Goal: Navigation & Orientation: Find specific page/section

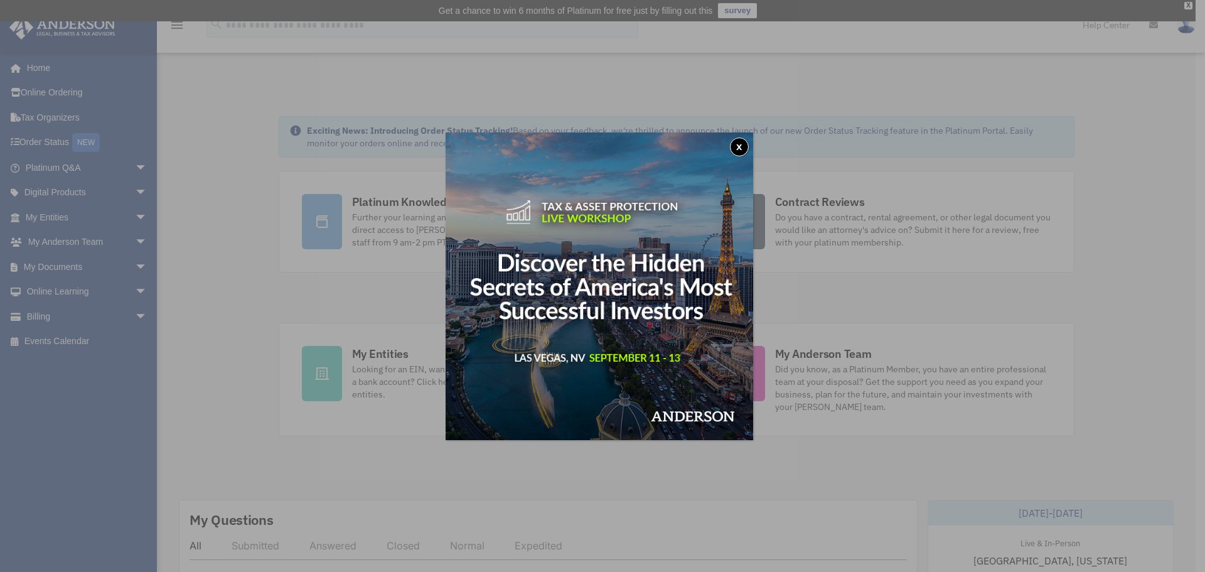
click at [739, 145] on button "x" at bounding box center [739, 146] width 19 height 19
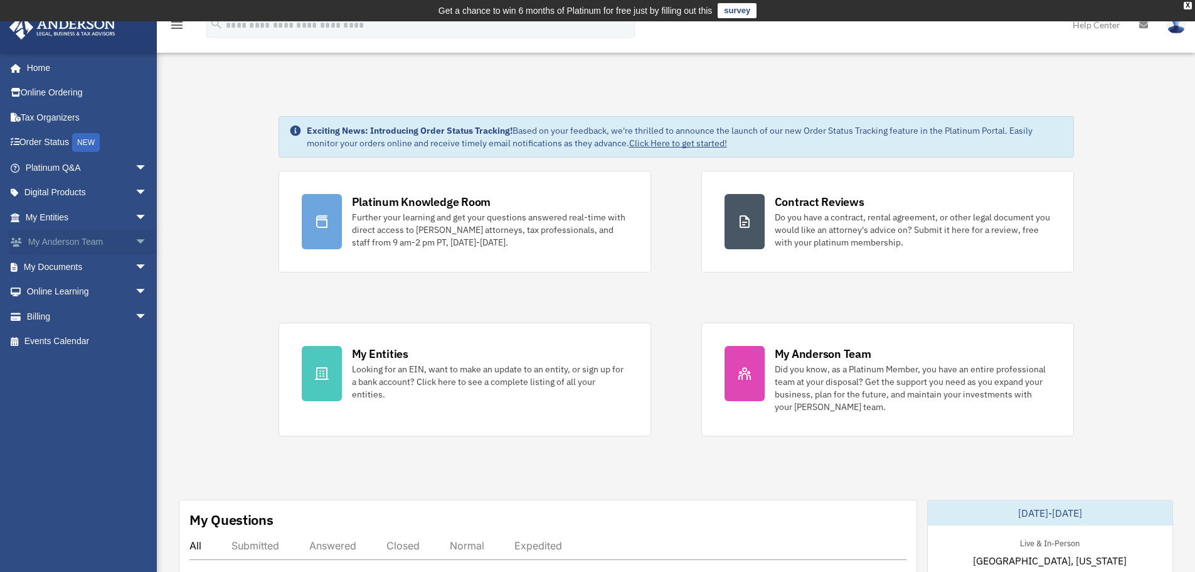
click at [135, 240] on span "arrow_drop_down" at bounding box center [147, 243] width 25 height 26
click at [115, 272] on link "My Anderson Team" at bounding box center [92, 266] width 149 height 25
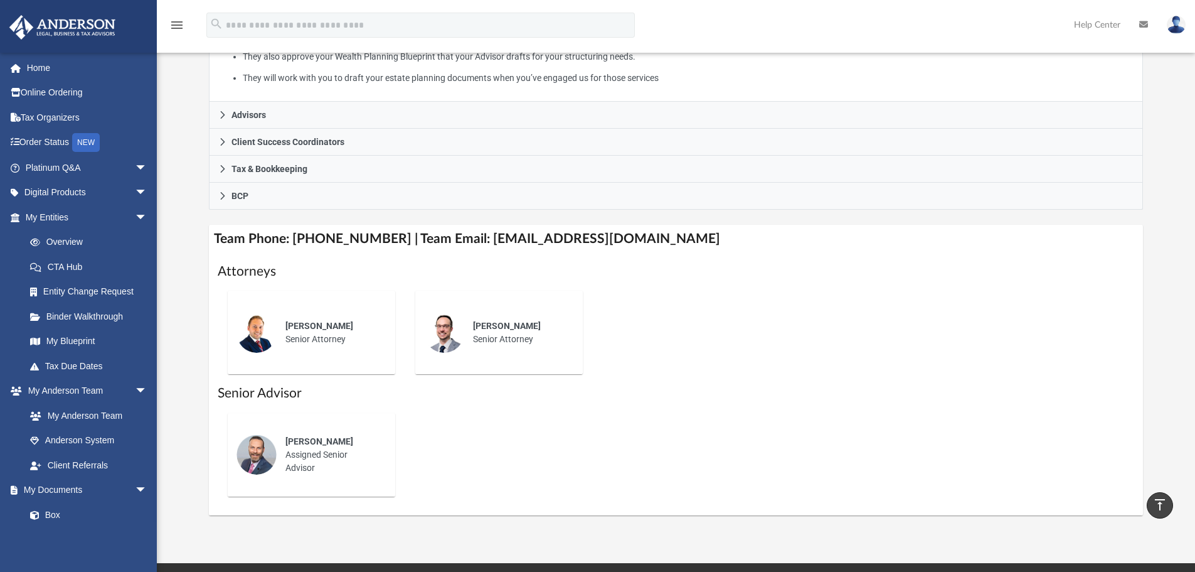
scroll to position [311, 0]
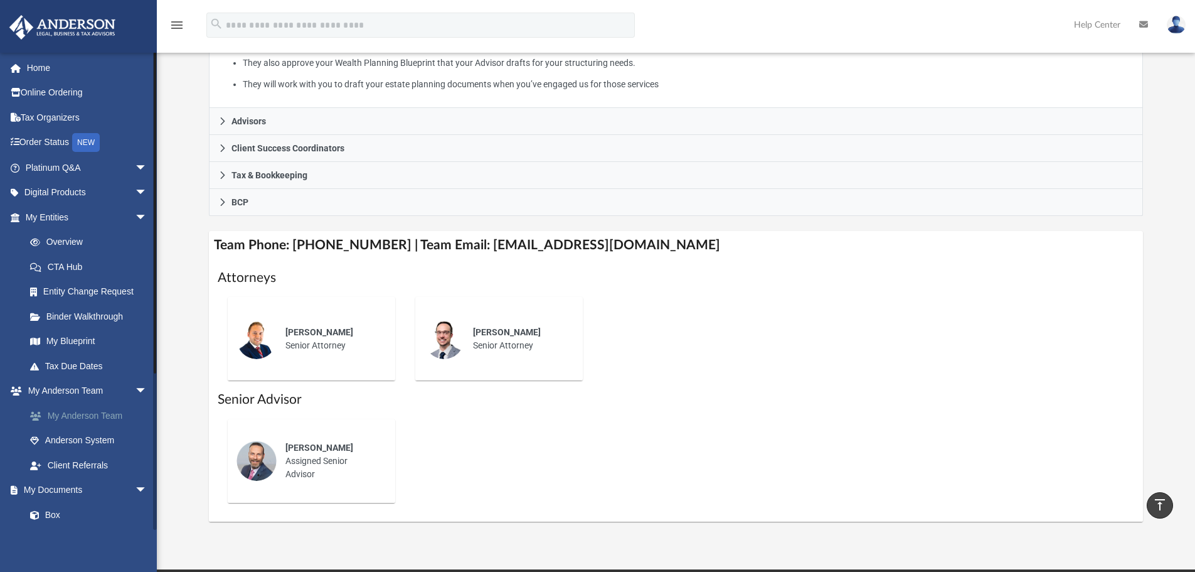
click at [114, 420] on link "My Anderson Team" at bounding box center [92, 415] width 149 height 25
click at [108, 435] on link "Anderson System" at bounding box center [92, 440] width 149 height 25
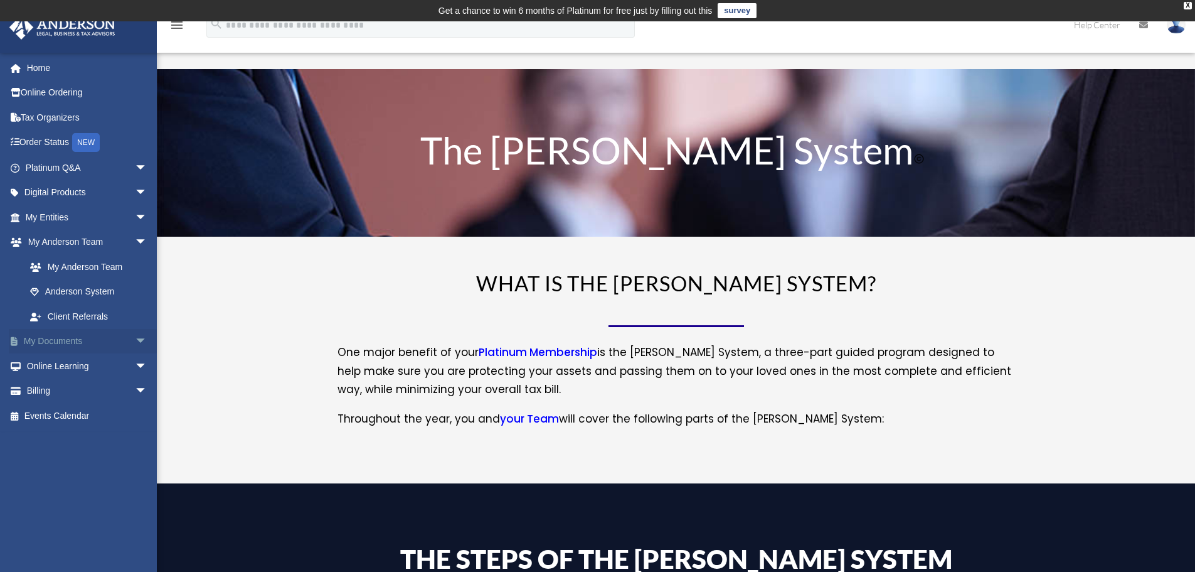
click at [135, 337] on span "arrow_drop_down" at bounding box center [147, 342] width 25 height 26
click at [116, 272] on link "My Anderson Team" at bounding box center [92, 266] width 149 height 25
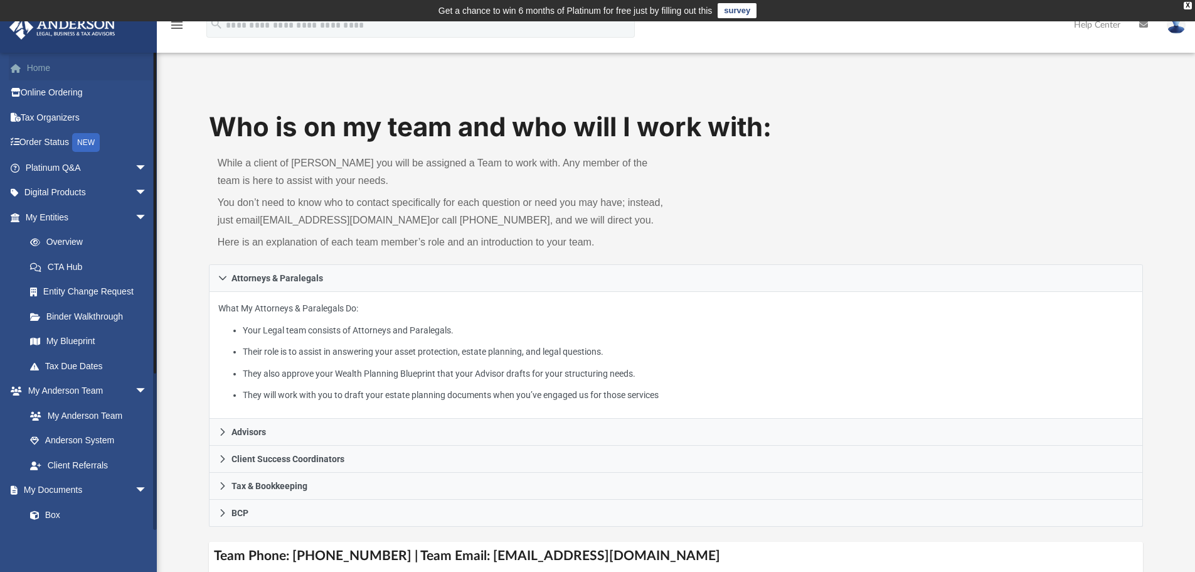
click at [41, 70] on link "Home" at bounding box center [88, 67] width 158 height 25
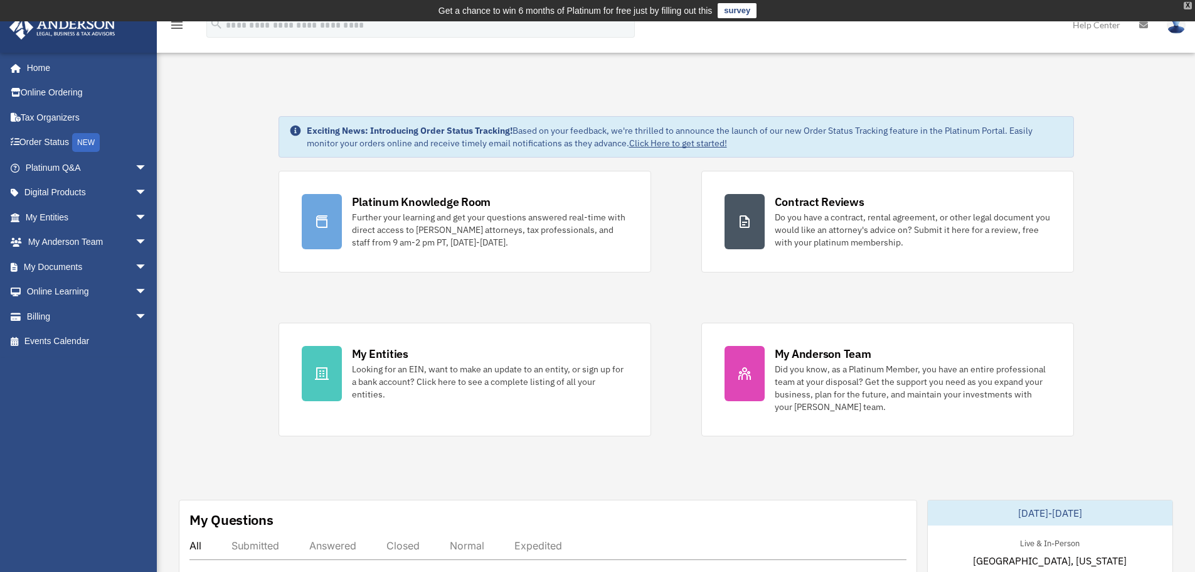
click at [1188, 4] on div "X" at bounding box center [1188, 6] width 8 height 8
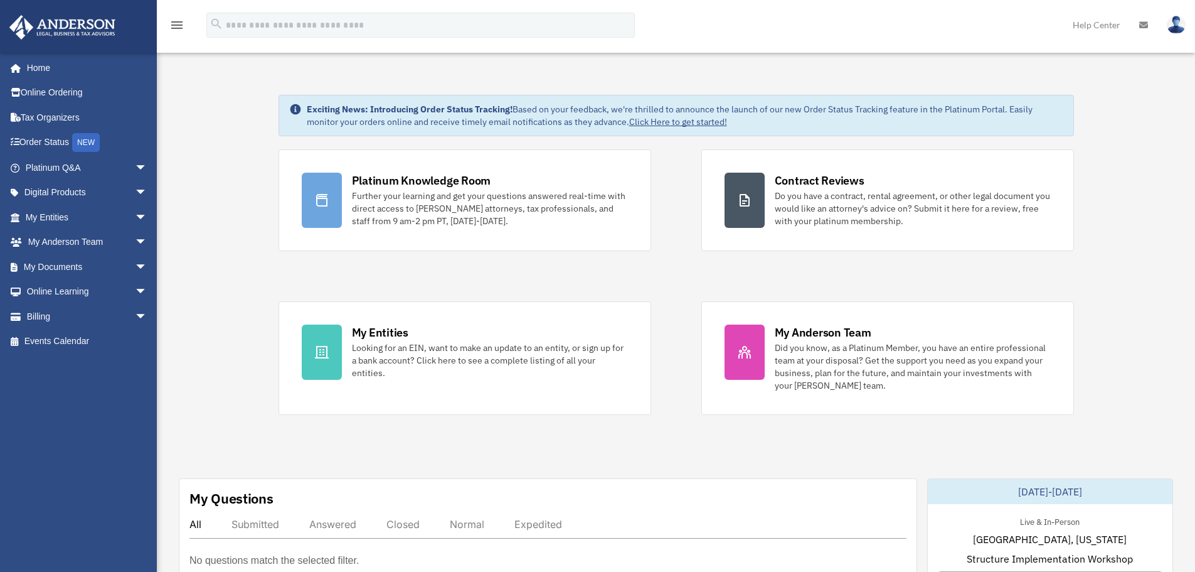
click at [135, 253] on span "arrow_drop_down" at bounding box center [147, 243] width 25 height 26
click at [114, 267] on link "My Anderson Team" at bounding box center [92, 266] width 149 height 25
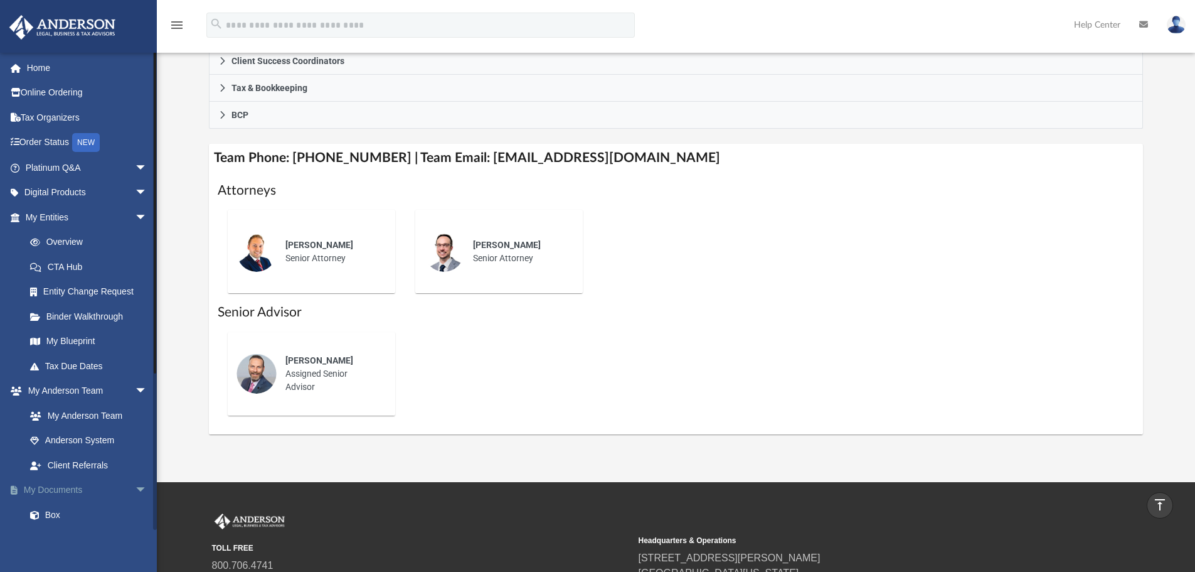
scroll to position [188, 0]
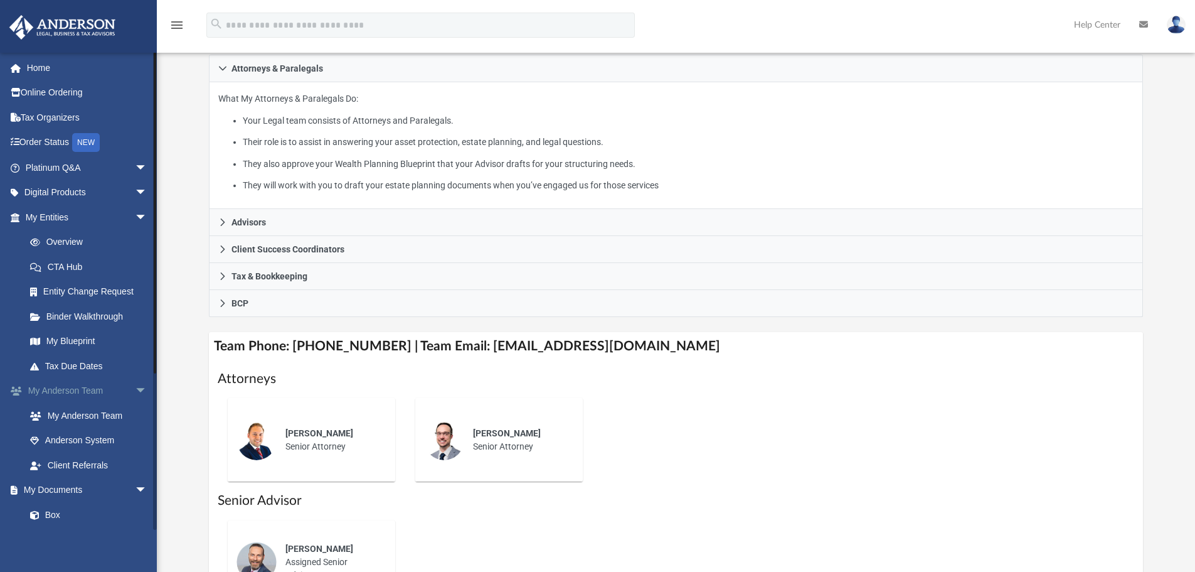
click at [109, 387] on link "My [PERSON_NAME] Team arrow_drop_down" at bounding box center [88, 390] width 158 height 25
click at [135, 220] on span "arrow_drop_down" at bounding box center [147, 218] width 25 height 26
click at [80, 516] on link "Video Training" at bounding box center [92, 514] width 149 height 25
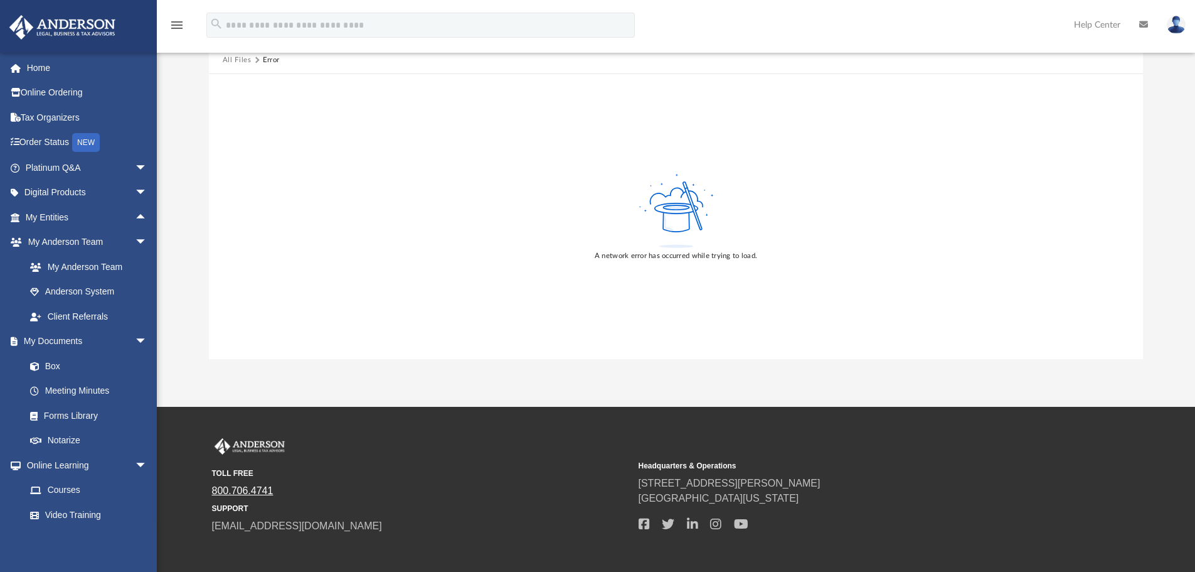
scroll to position [145, 0]
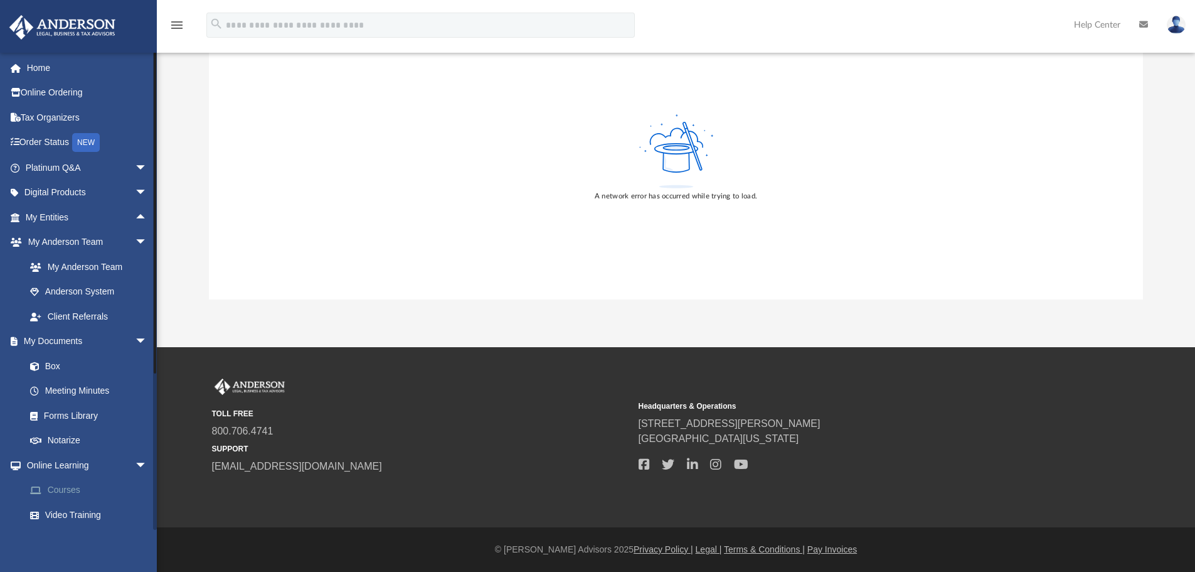
click at [70, 493] on link "Courses" at bounding box center [92, 490] width 149 height 25
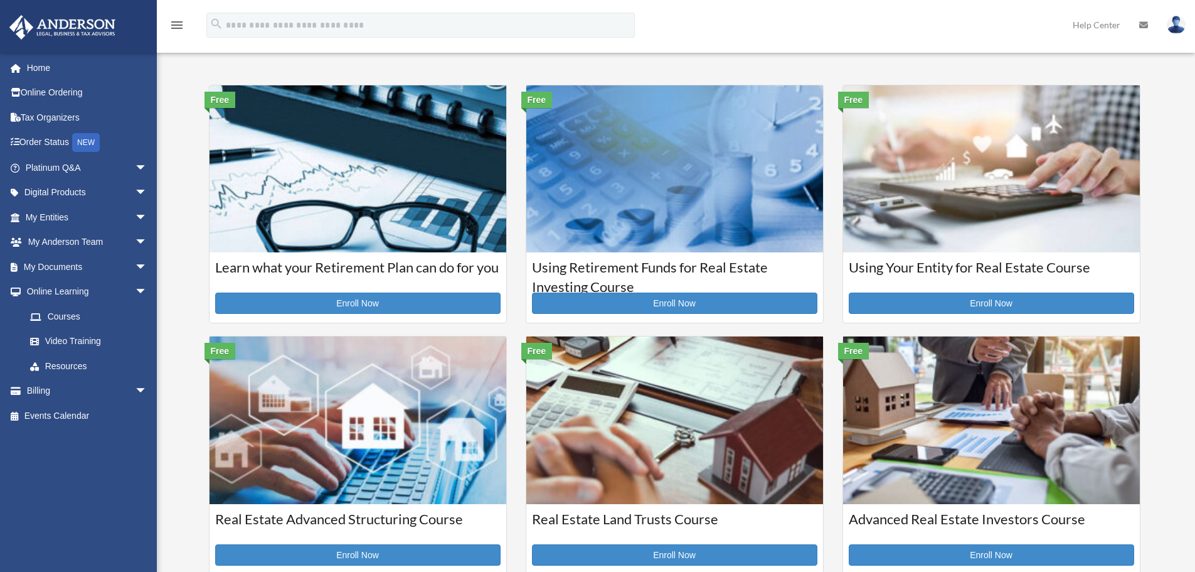
click at [73, 493] on div "mrgusmiller@gmail.com Sign Out drskmiller@gmail.com Home Online Ordering Tax Or…" at bounding box center [83, 291] width 166 height 478
click at [135, 392] on span "arrow_drop_down" at bounding box center [147, 391] width 25 height 26
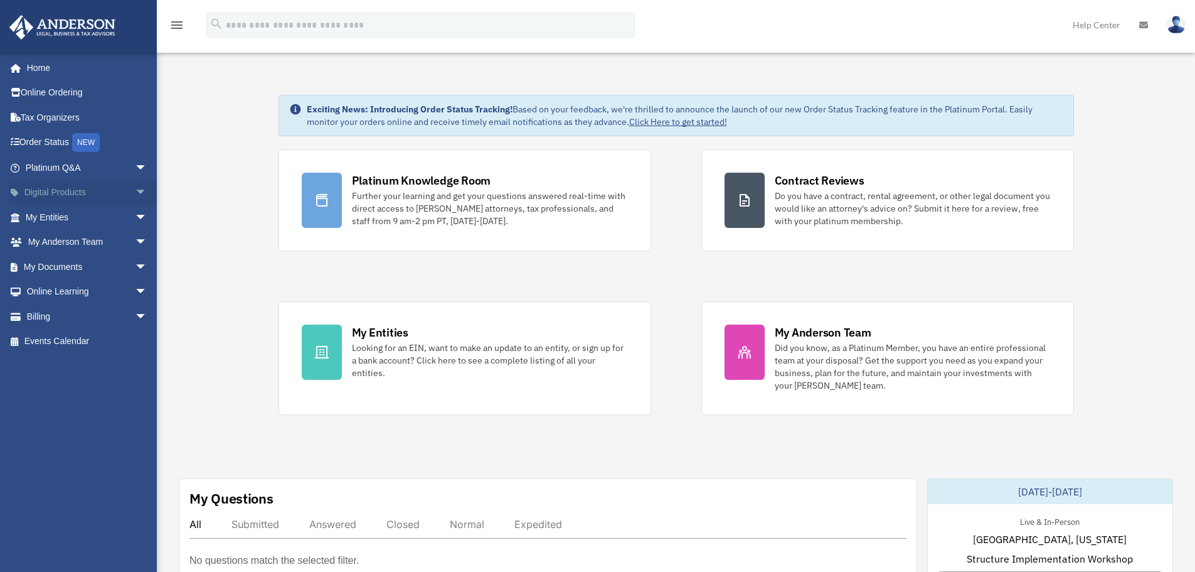
click at [136, 191] on span "arrow_drop_down" at bounding box center [147, 193] width 25 height 26
click at [136, 191] on span "arrow_drop_up" at bounding box center [147, 193] width 25 height 26
click at [135, 215] on span "arrow_drop_down" at bounding box center [147, 218] width 25 height 26
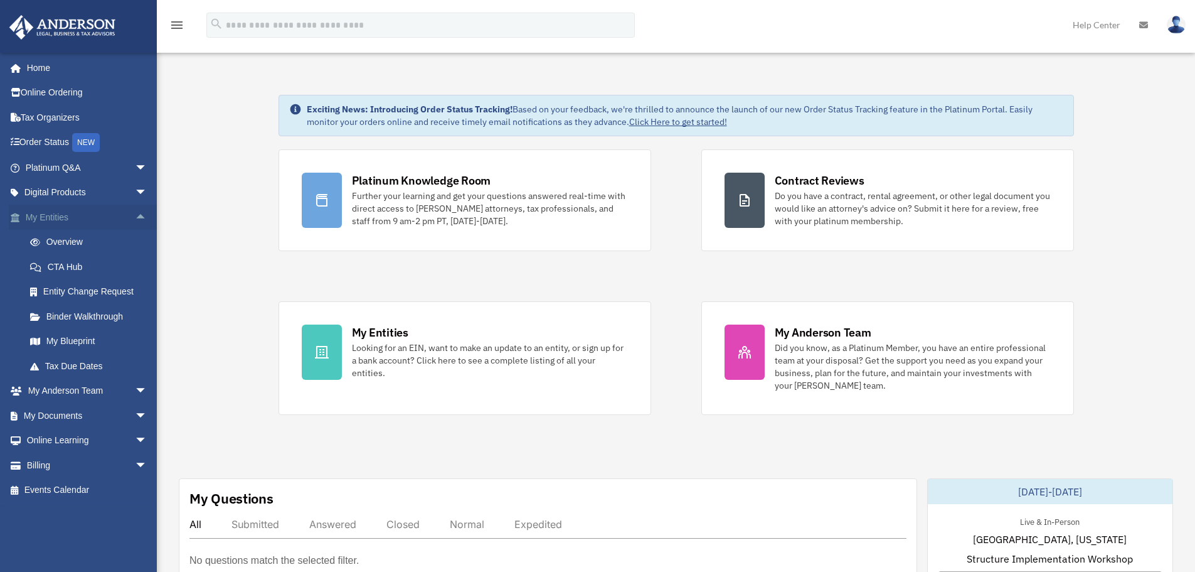
click at [135, 215] on span "arrow_drop_up" at bounding box center [147, 218] width 25 height 26
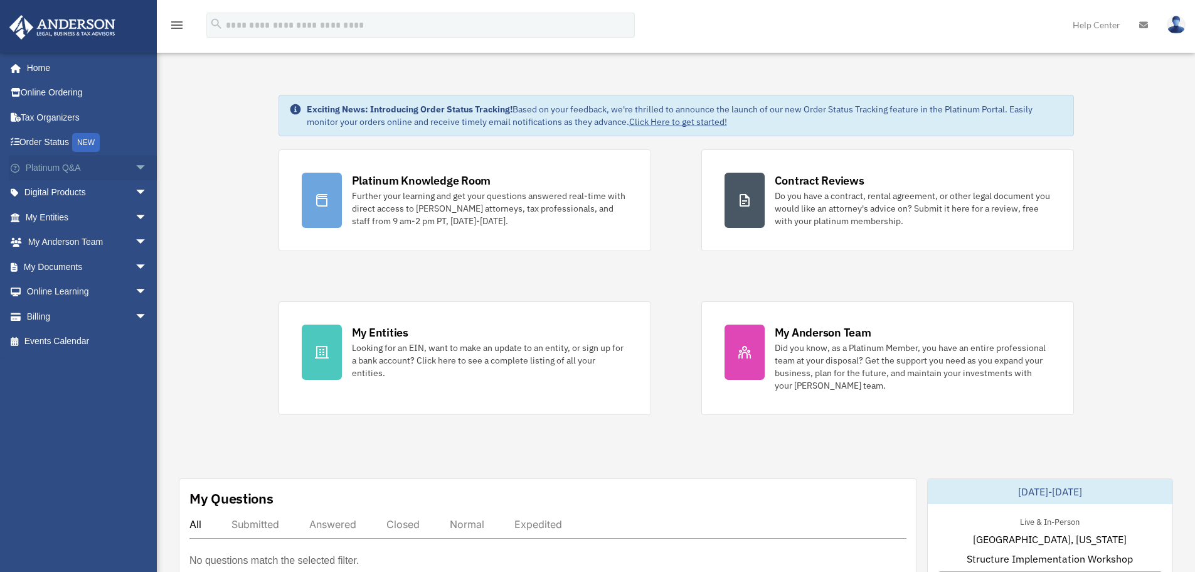
click at [135, 168] on span "arrow_drop_down" at bounding box center [147, 168] width 25 height 26
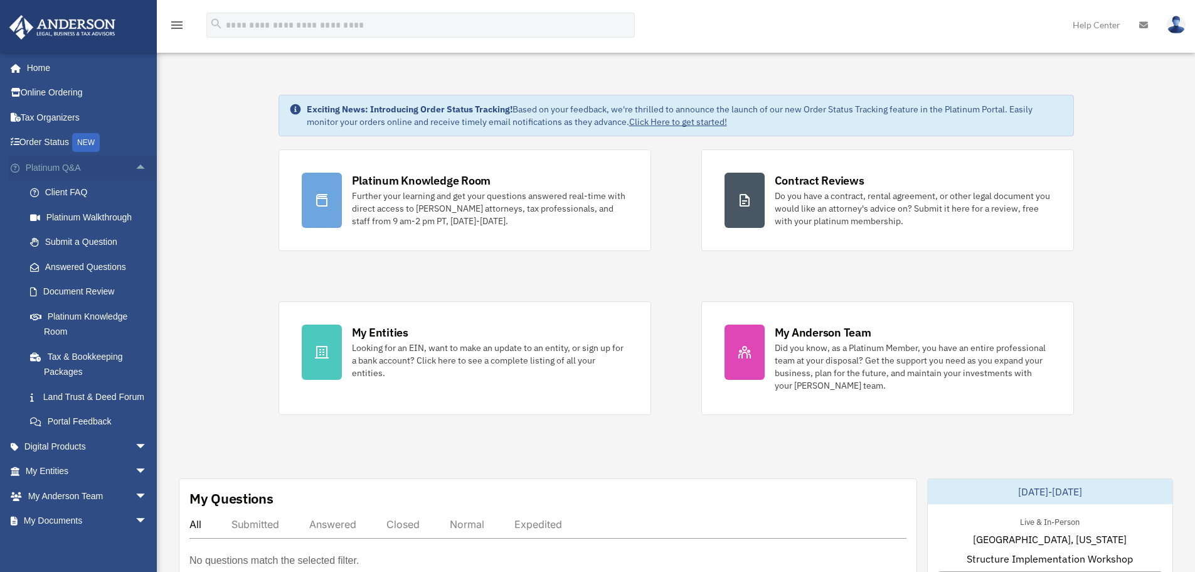
click at [135, 168] on span "arrow_drop_up" at bounding box center [147, 168] width 25 height 26
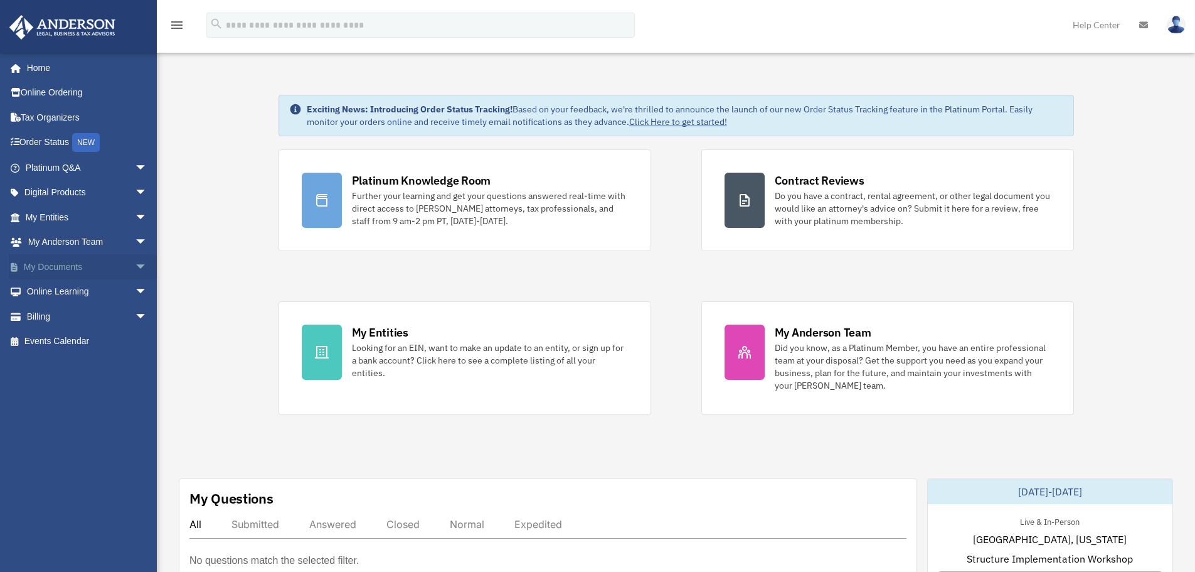
click at [137, 265] on span "arrow_drop_down" at bounding box center [147, 267] width 25 height 26
click at [56, 296] on link "Box" at bounding box center [92, 291] width 149 height 25
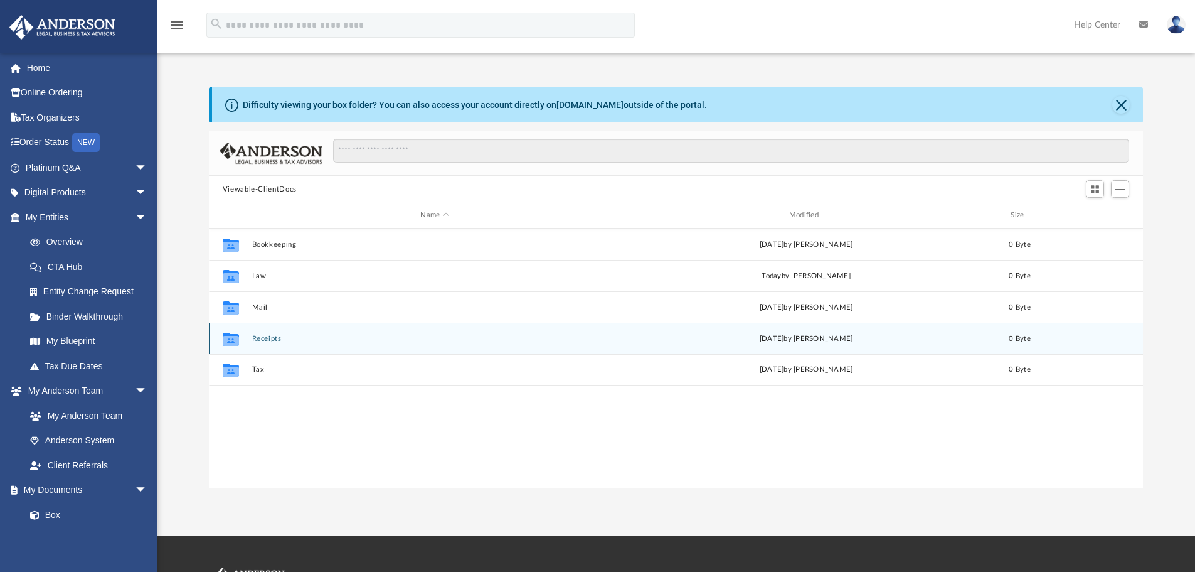
scroll to position [276, 925]
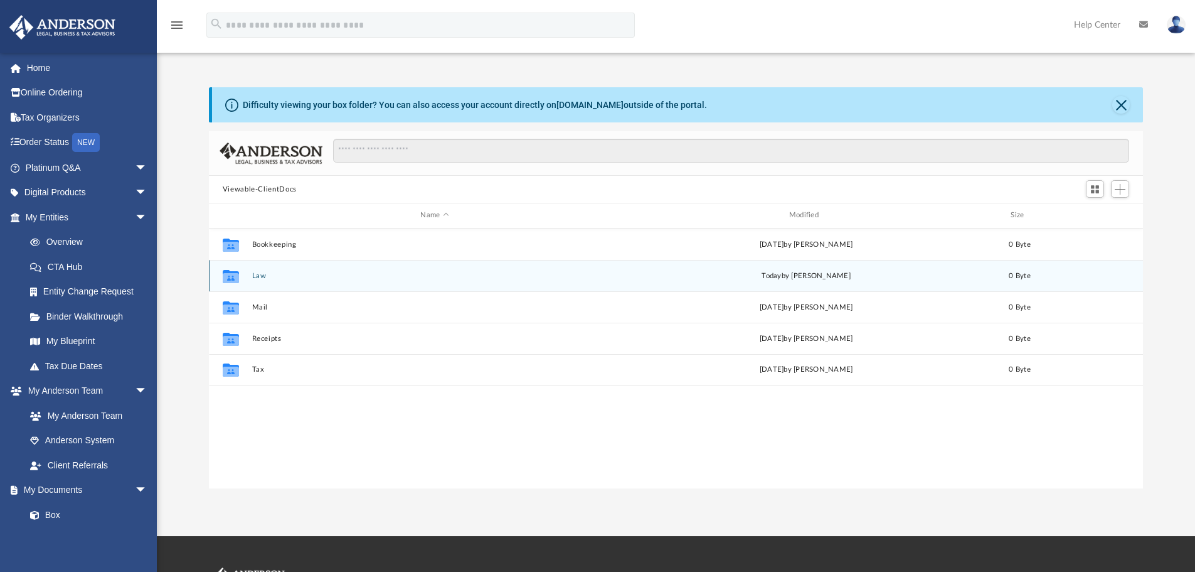
click at [245, 270] on div "Collaborated Folder" at bounding box center [230, 275] width 31 height 20
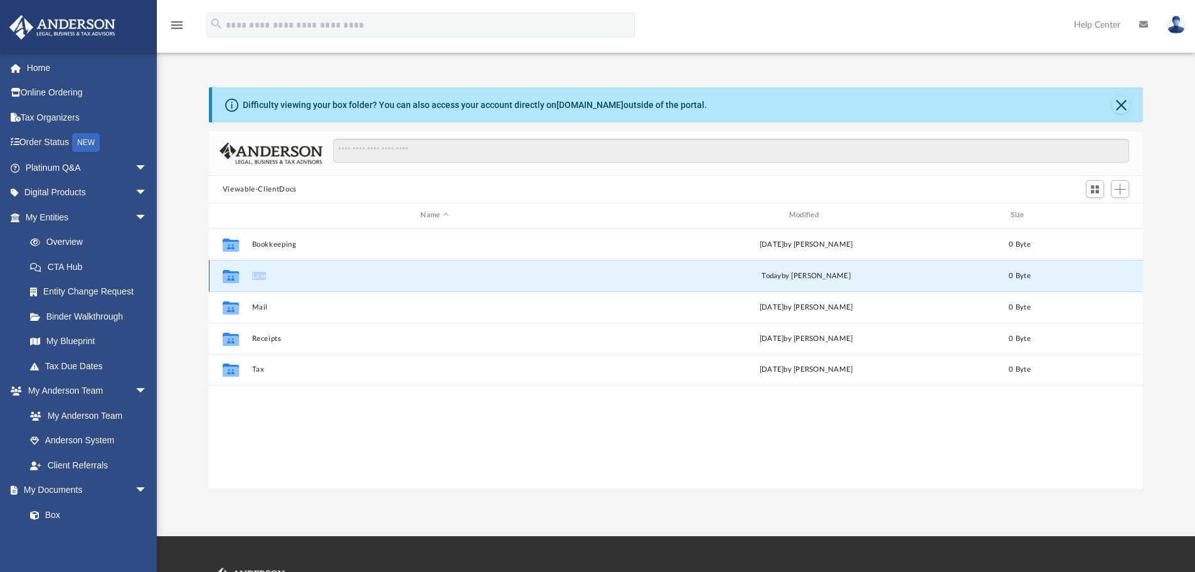
click at [245, 270] on div "Collaborated Folder" at bounding box center [230, 275] width 31 height 20
click at [227, 277] on icon "grid" at bounding box center [231, 277] width 16 height 10
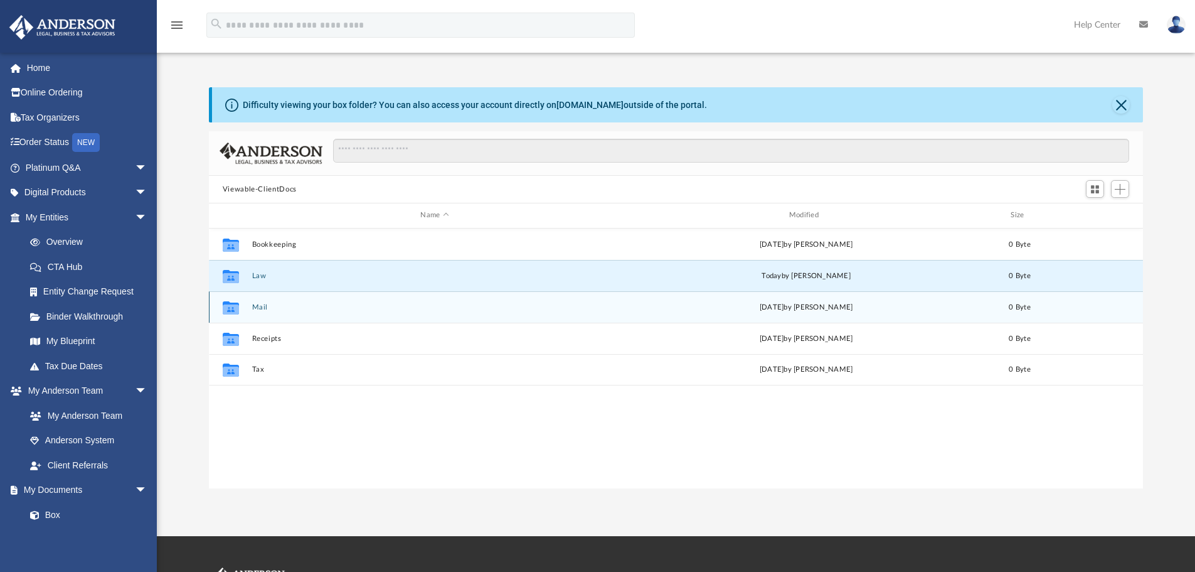
click at [446, 294] on div "Collaborated Folder Mail Sun Aug 24 2025 by Charles Rogler 0 Byte" at bounding box center [676, 306] width 935 height 31
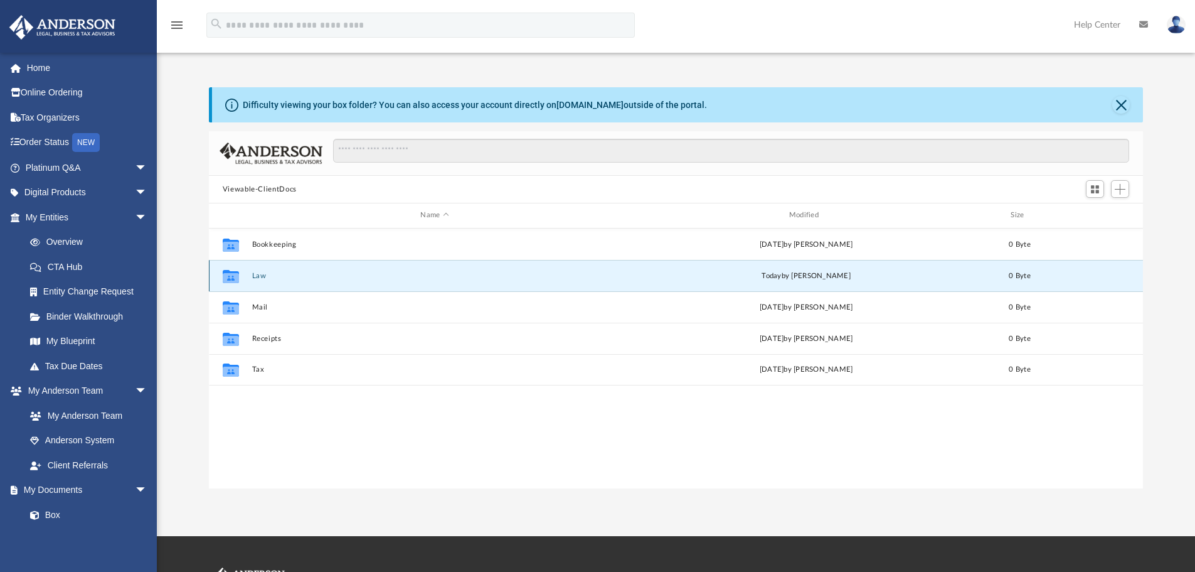
click at [267, 274] on button "Law" at bounding box center [435, 276] width 366 height 8
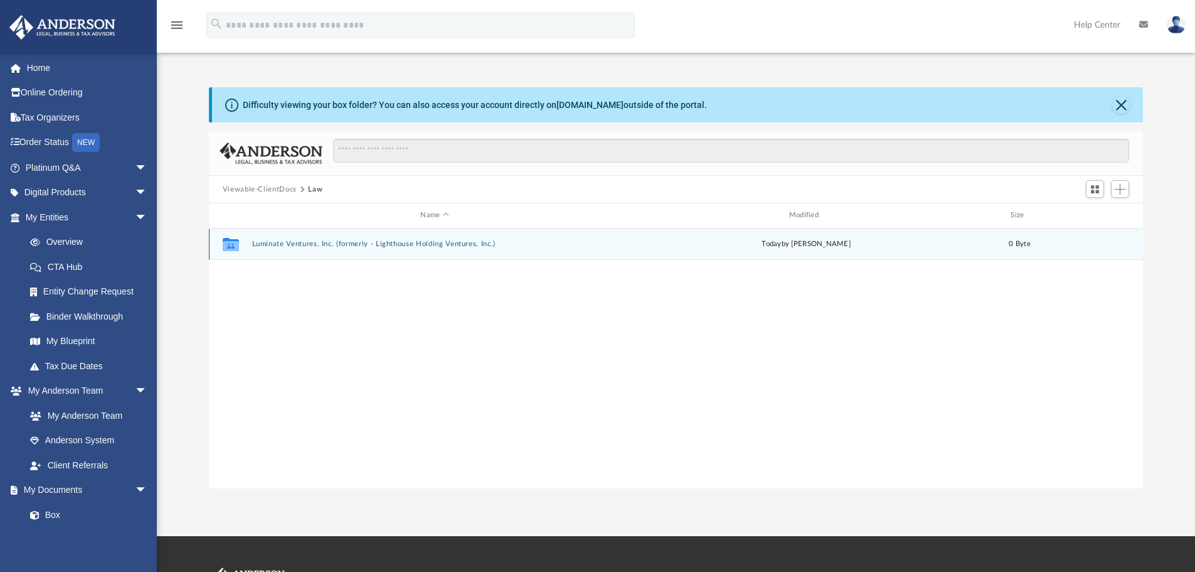
click at [325, 244] on button "Luminate Ventures, Inc. (formerly - Lighthouse Holding Ventures, Inc.)" at bounding box center [435, 244] width 366 height 8
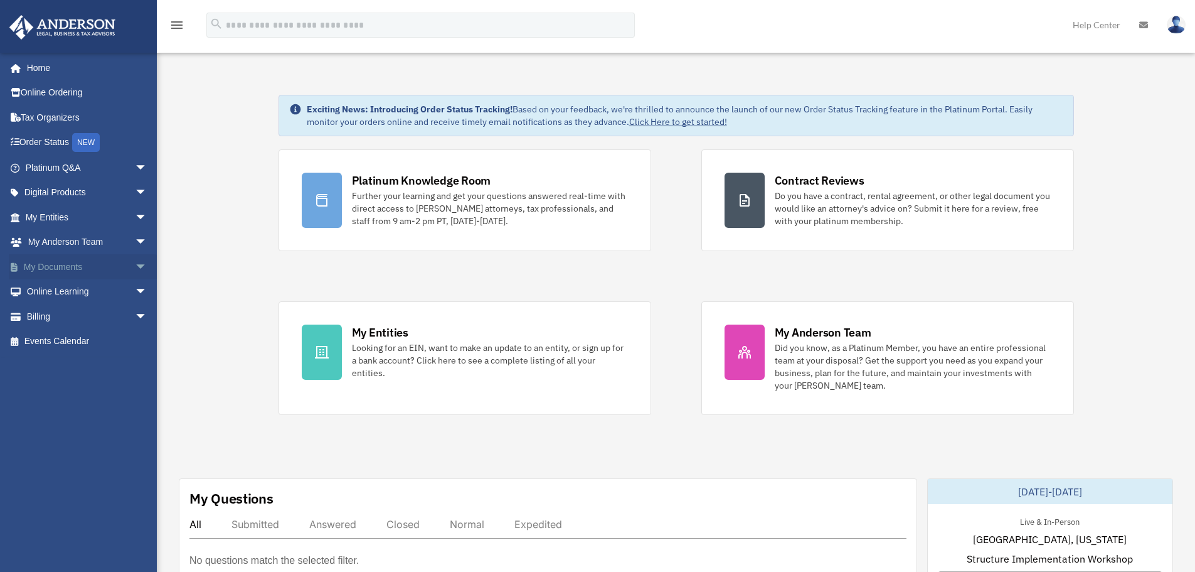
click at [135, 265] on span "arrow_drop_down" at bounding box center [147, 267] width 25 height 26
click at [52, 292] on link "Box" at bounding box center [92, 291] width 149 height 25
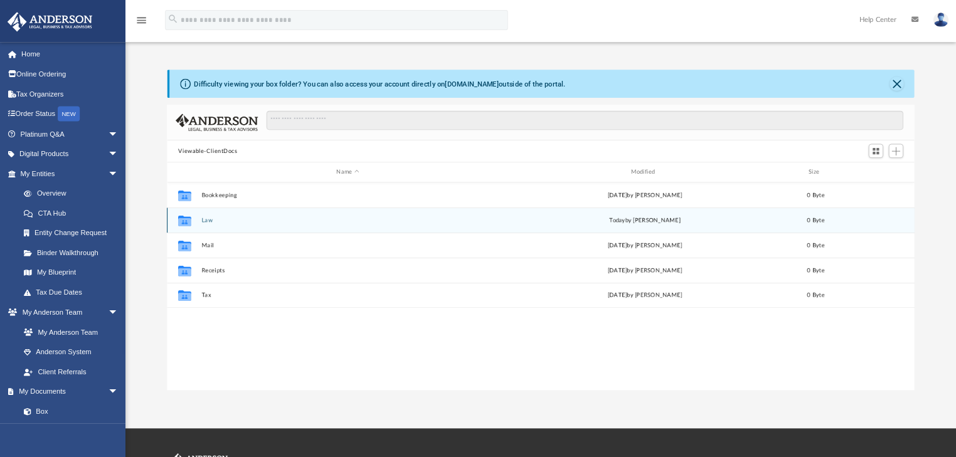
scroll to position [276, 925]
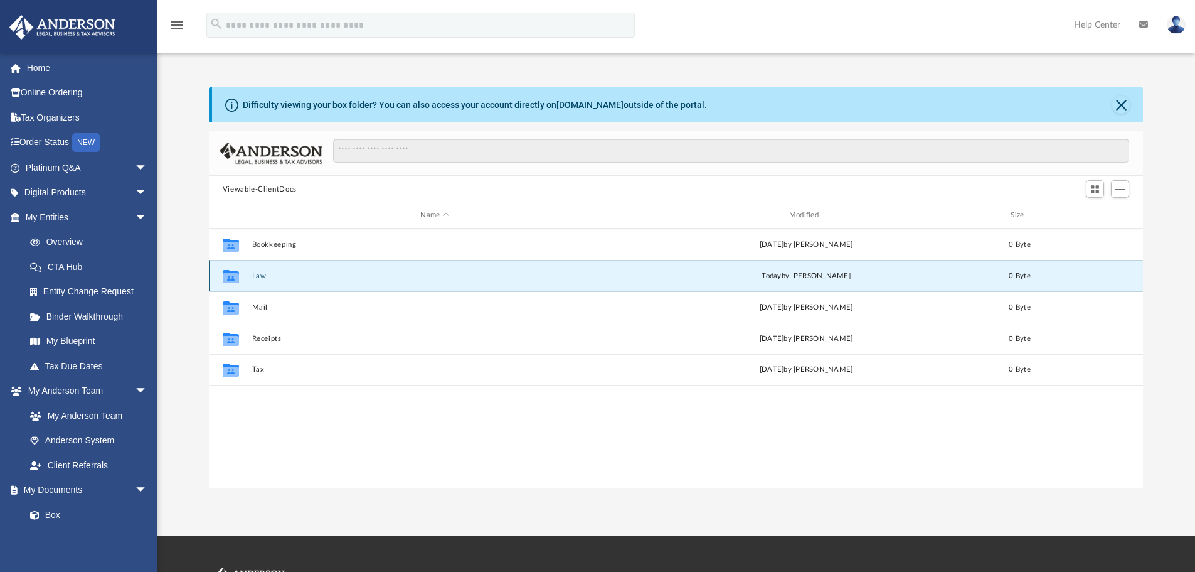
click at [253, 274] on button "Law" at bounding box center [435, 276] width 366 height 8
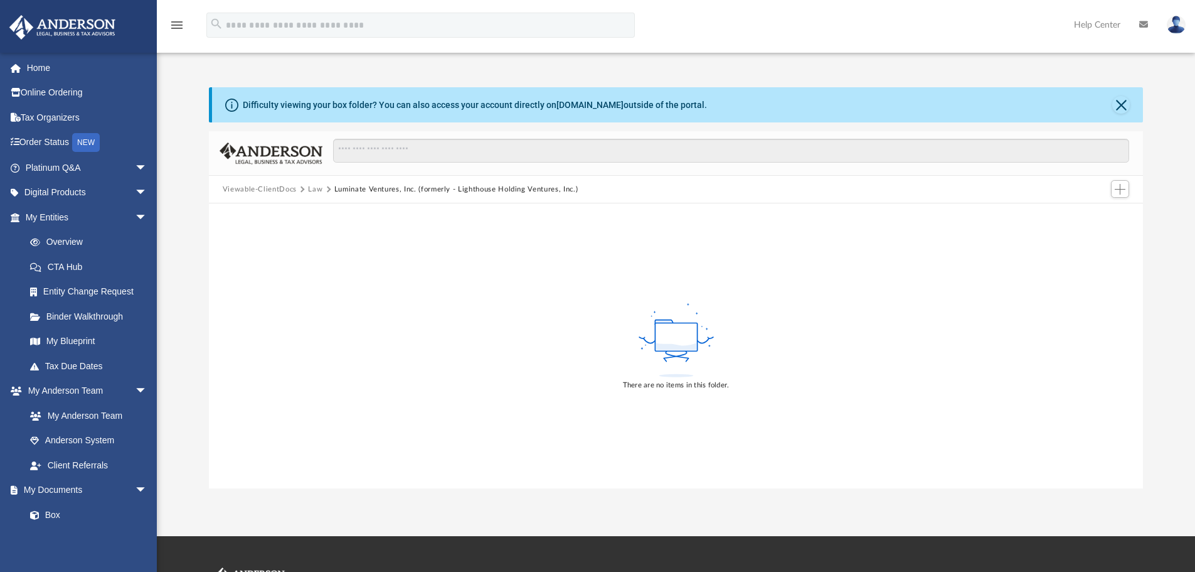
click at [309, 333] on div "There are no items in this folder." at bounding box center [676, 345] width 935 height 285
click at [85, 339] on link "My Blueprint" at bounding box center [92, 341] width 149 height 25
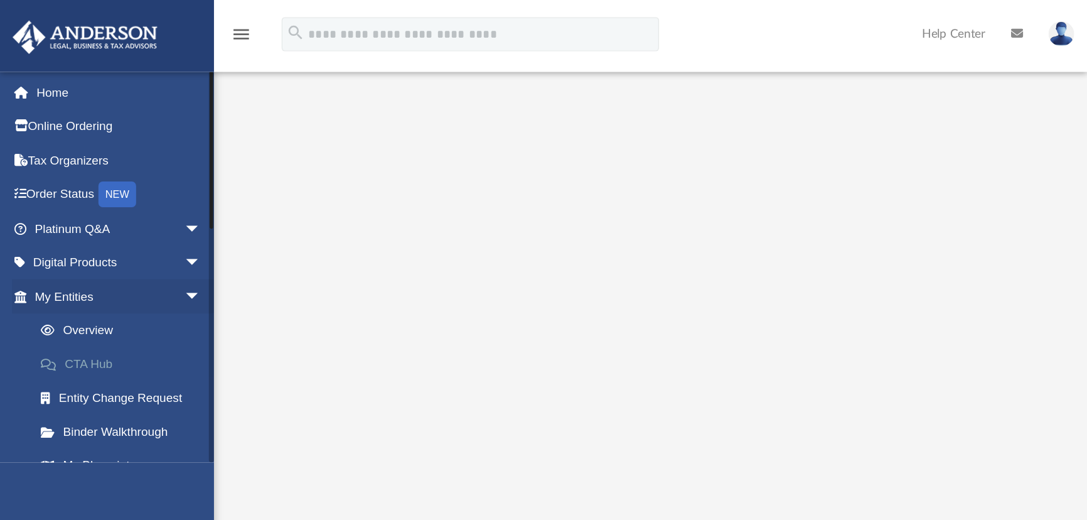
scroll to position [125, 0]
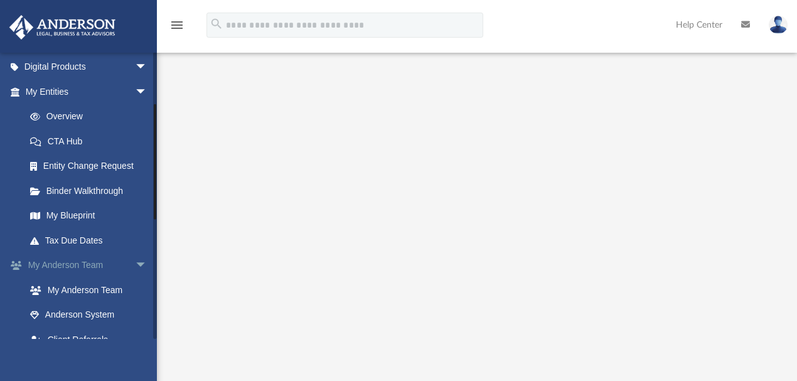
click at [135, 267] on span "arrow_drop_down" at bounding box center [147, 266] width 25 height 26
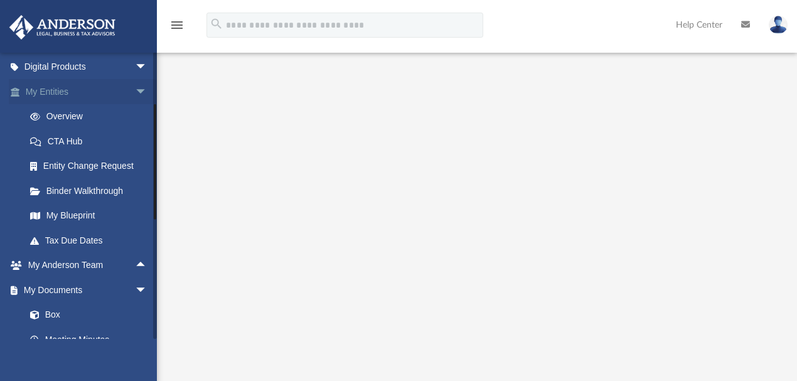
click at [137, 92] on span "arrow_drop_down" at bounding box center [147, 92] width 25 height 26
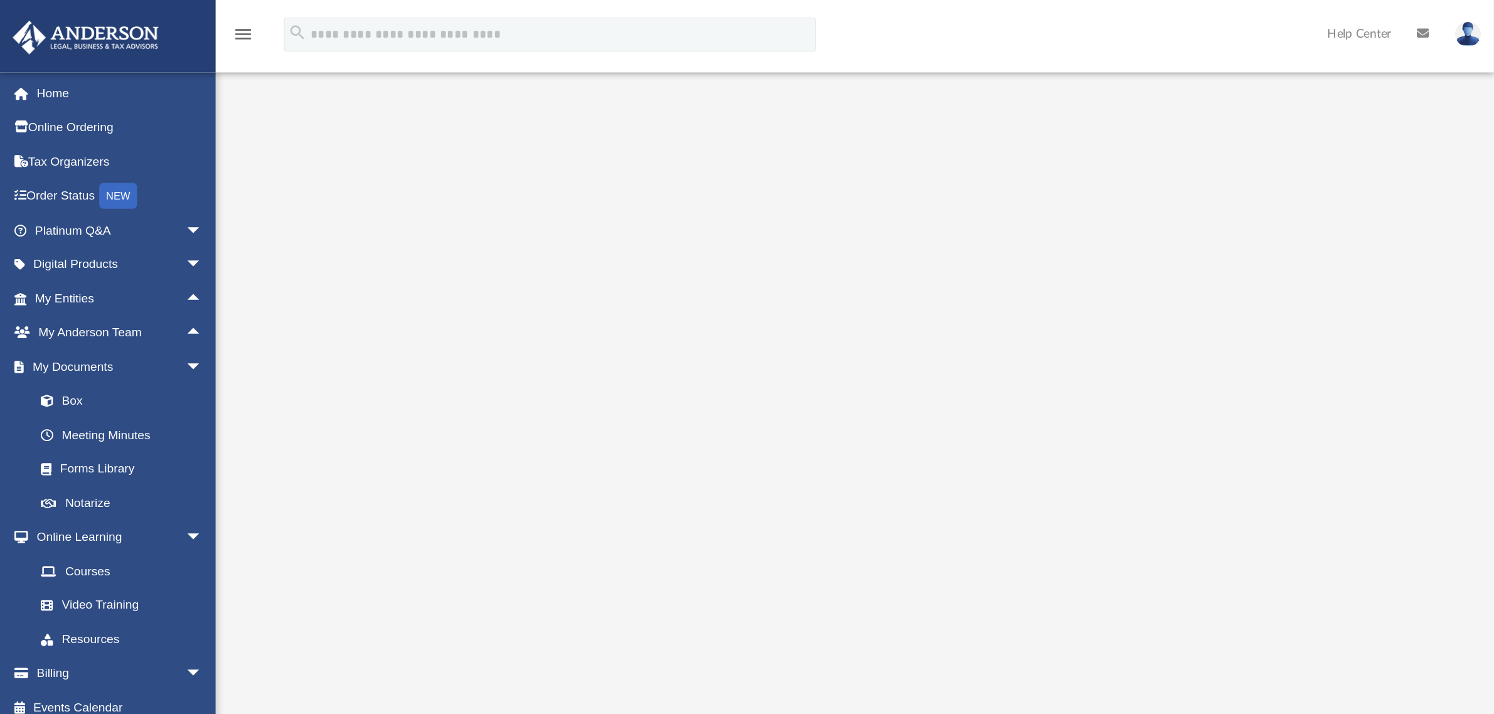
scroll to position [0, 0]
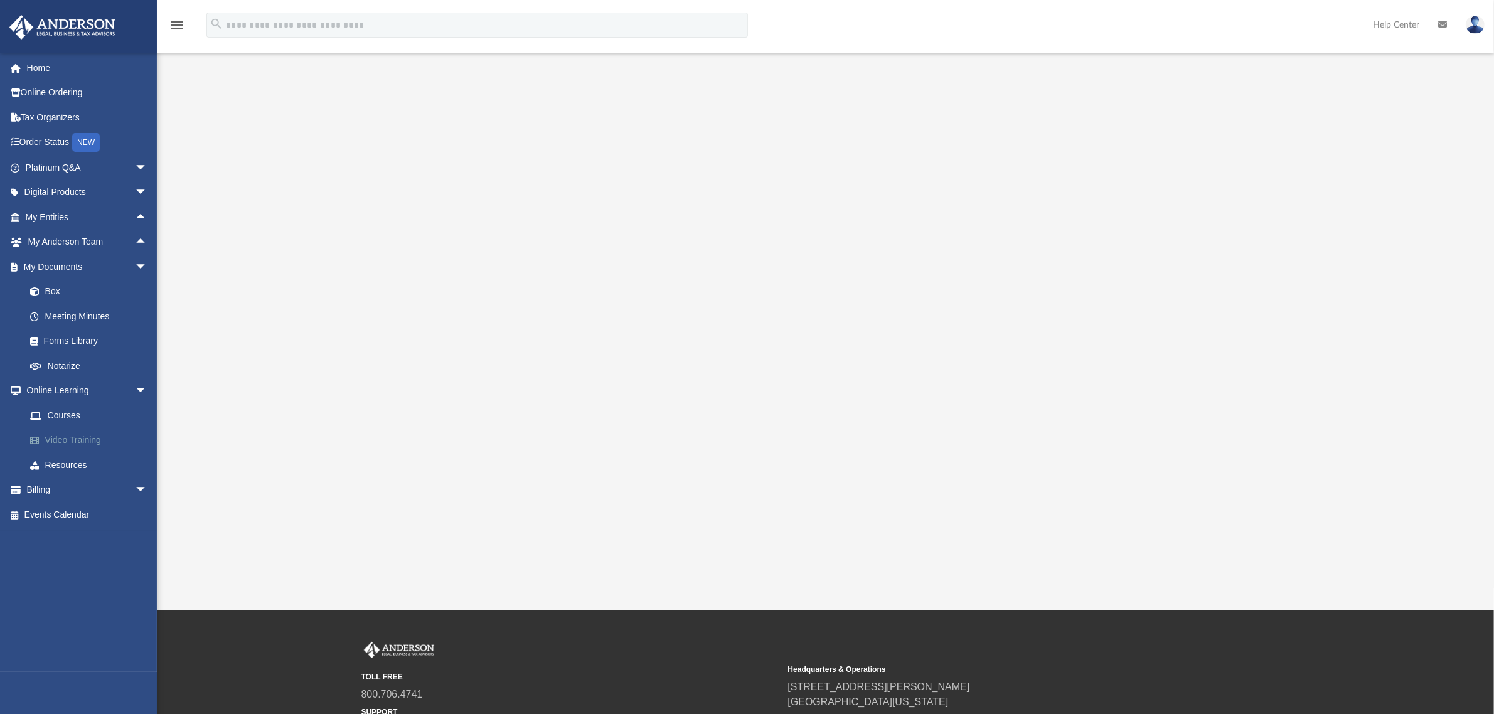
click at [58, 437] on link "Video Training" at bounding box center [92, 440] width 149 height 25
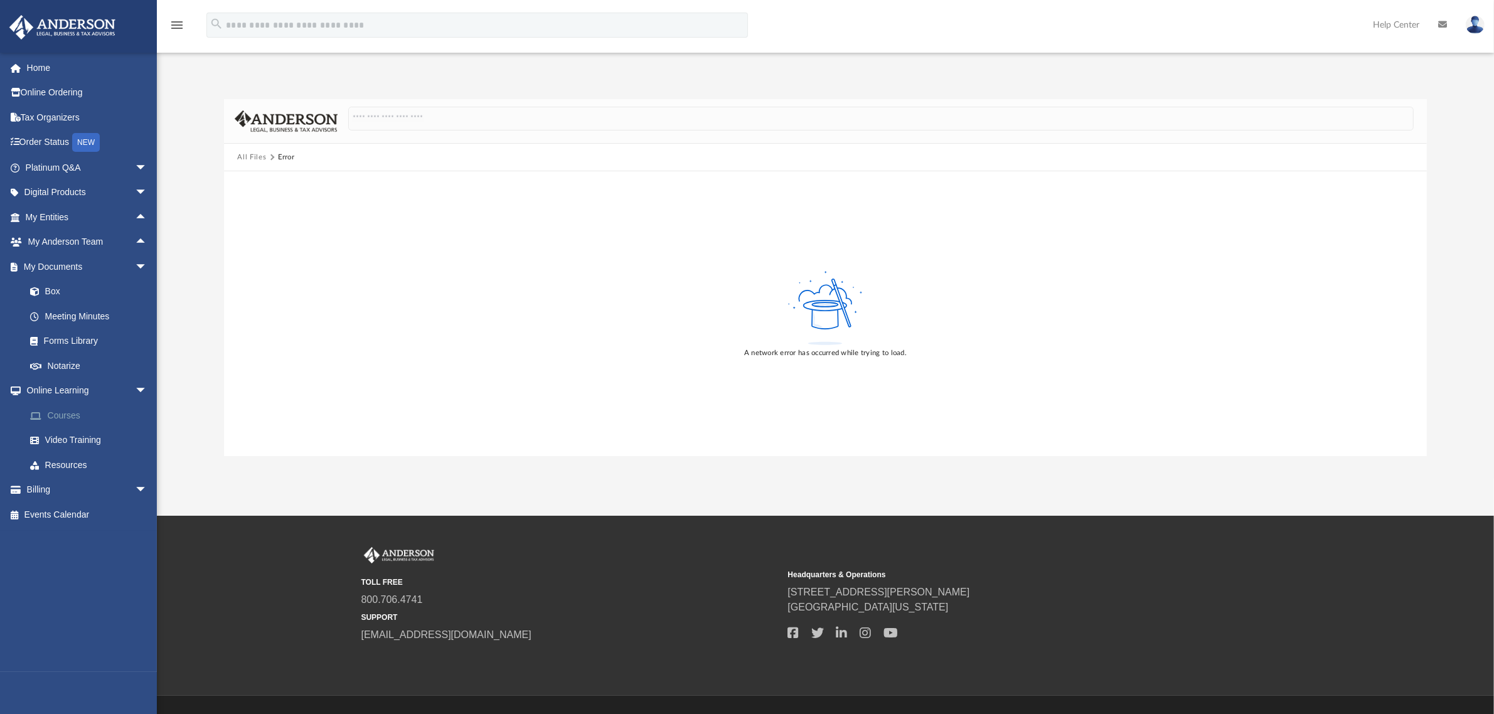
click at [63, 420] on link "Courses" at bounding box center [92, 415] width 149 height 25
